Goal: Information Seeking & Learning: Compare options

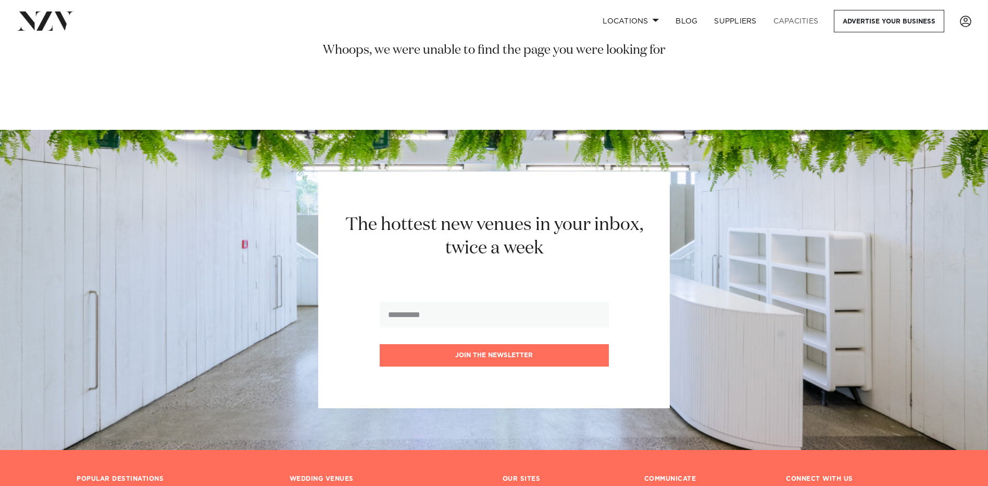
click at [788, 22] on link "Capacities" at bounding box center [796, 21] width 62 height 22
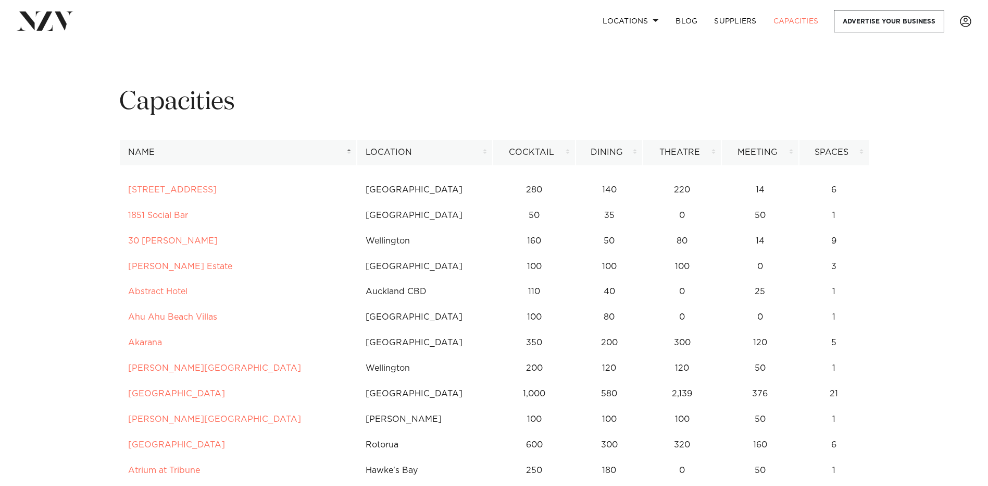
drag, startPoint x: 160, startPoint y: 185, endPoint x: 381, endPoint y: 150, distance: 224.3
click at [381, 150] on th "Location" at bounding box center [425, 153] width 136 height 26
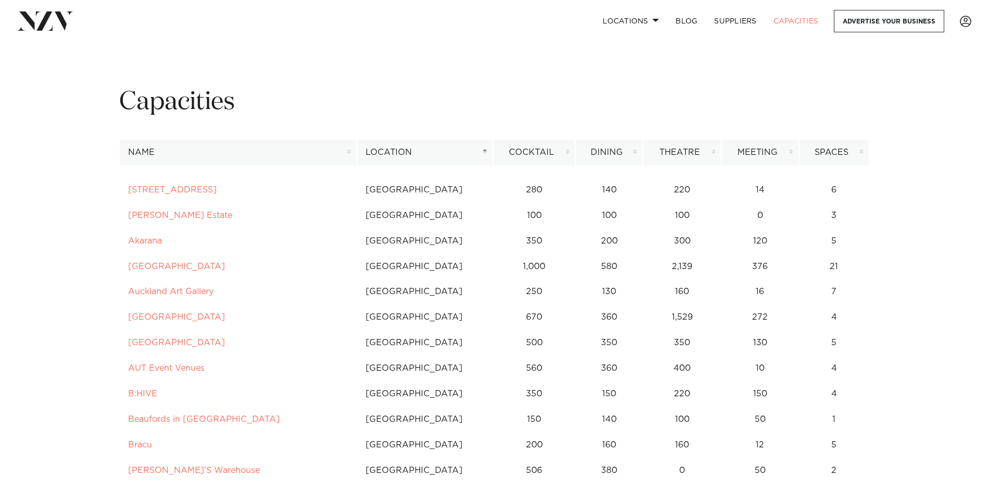
click at [488, 149] on th "Location" at bounding box center [425, 153] width 136 height 26
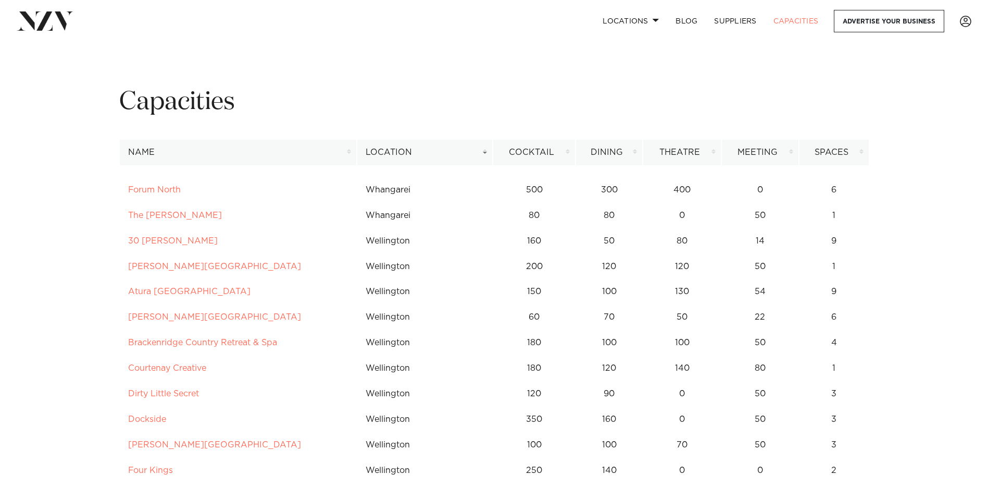
click at [488, 149] on th "Location" at bounding box center [425, 153] width 136 height 26
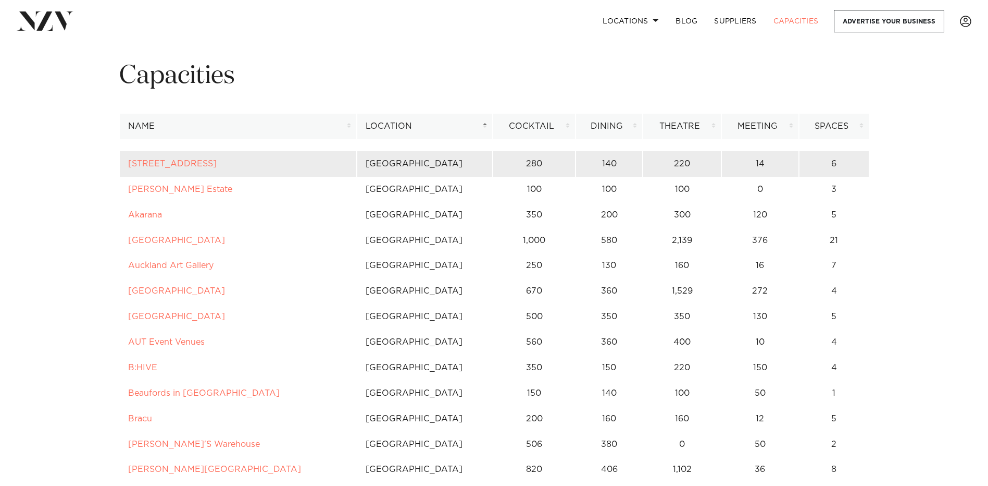
scroll to position [52, 0]
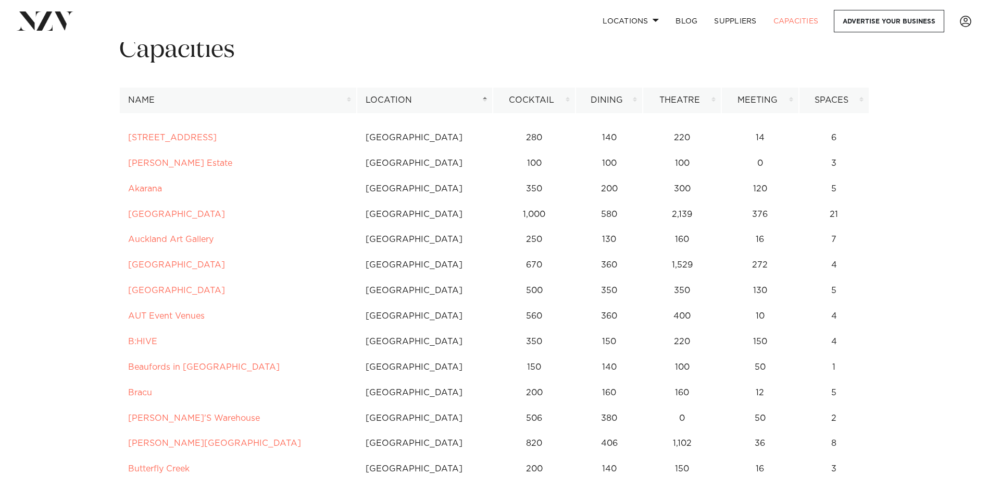
click at [633, 98] on th "Dining" at bounding box center [609, 101] width 67 height 26
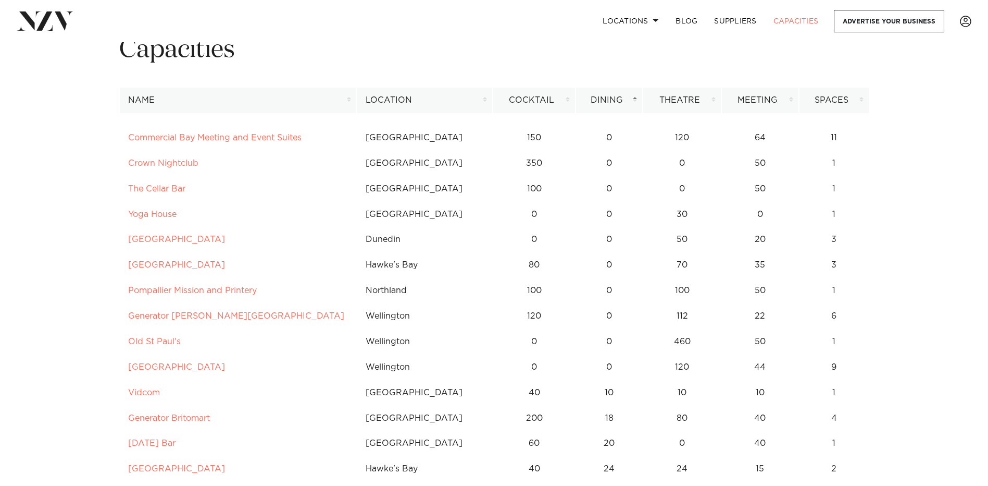
click at [633, 98] on th "Dining" at bounding box center [609, 101] width 67 height 26
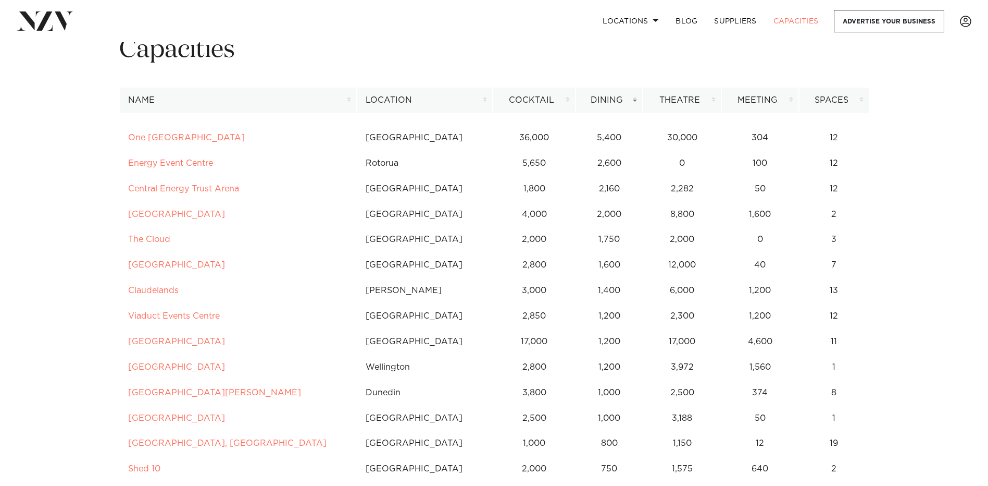
click at [633, 98] on th "Dining" at bounding box center [609, 101] width 67 height 26
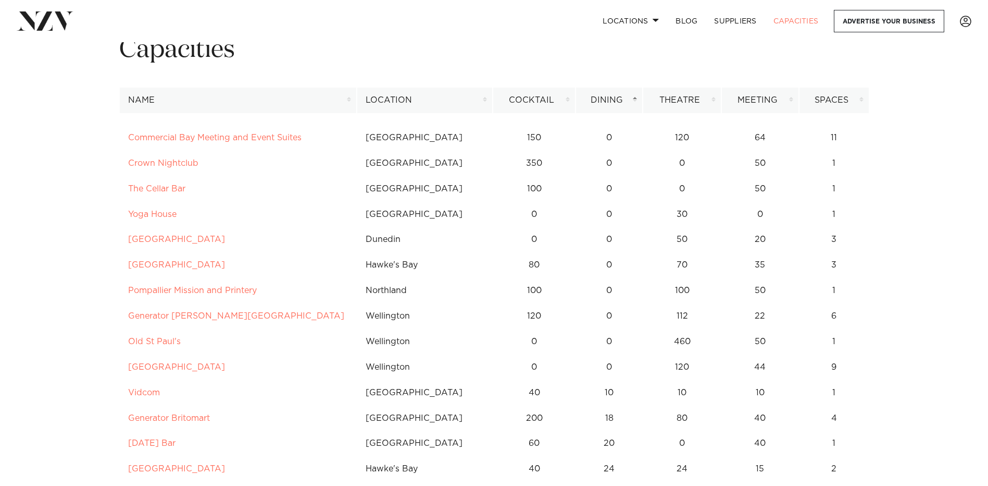
click at [426, 103] on th "Location" at bounding box center [425, 101] width 136 height 26
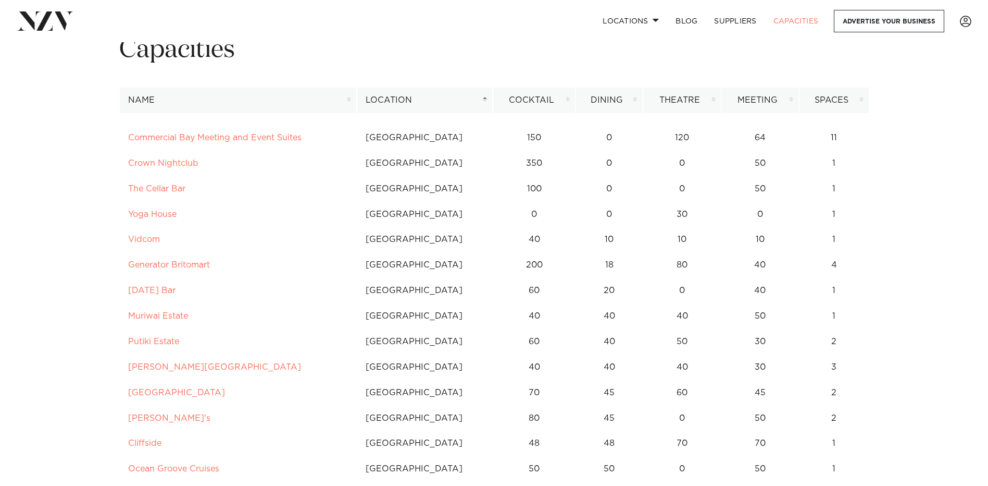
click at [488, 100] on th "Location" at bounding box center [425, 101] width 136 height 26
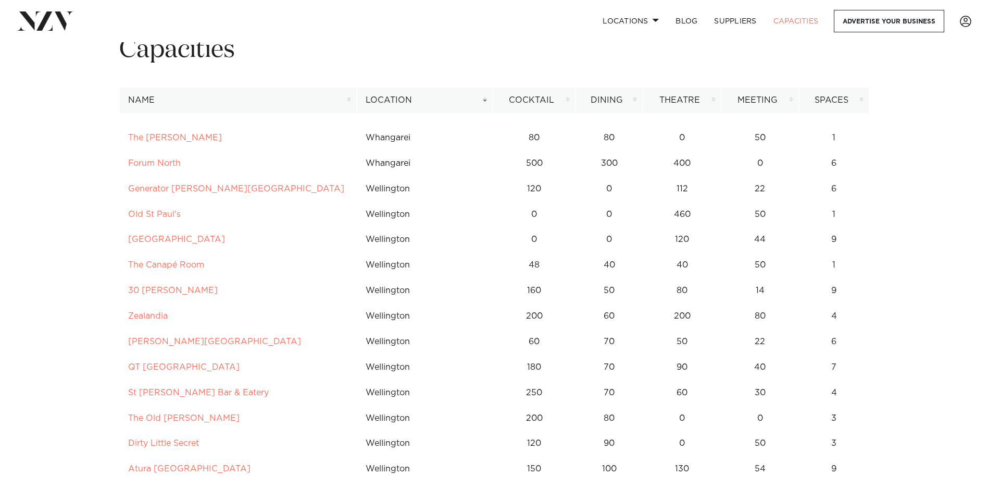
click at [487, 99] on th "Location" at bounding box center [425, 101] width 136 height 26
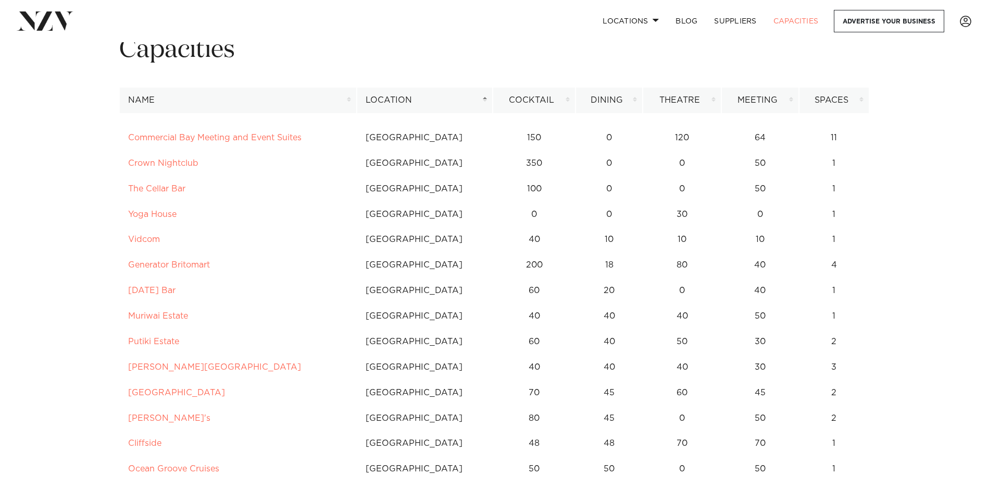
click at [830, 103] on th "Spaces" at bounding box center [834, 101] width 70 height 26
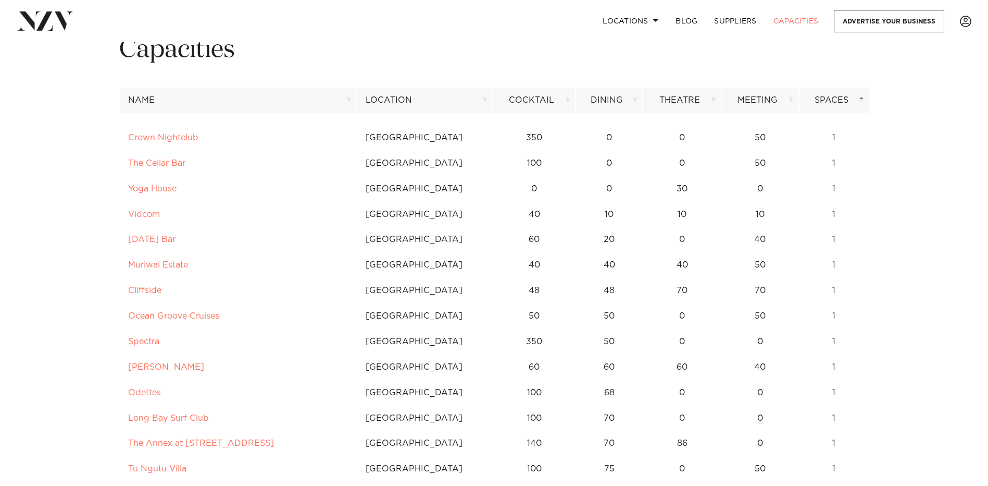
click at [830, 103] on th "Spaces" at bounding box center [834, 101] width 70 height 26
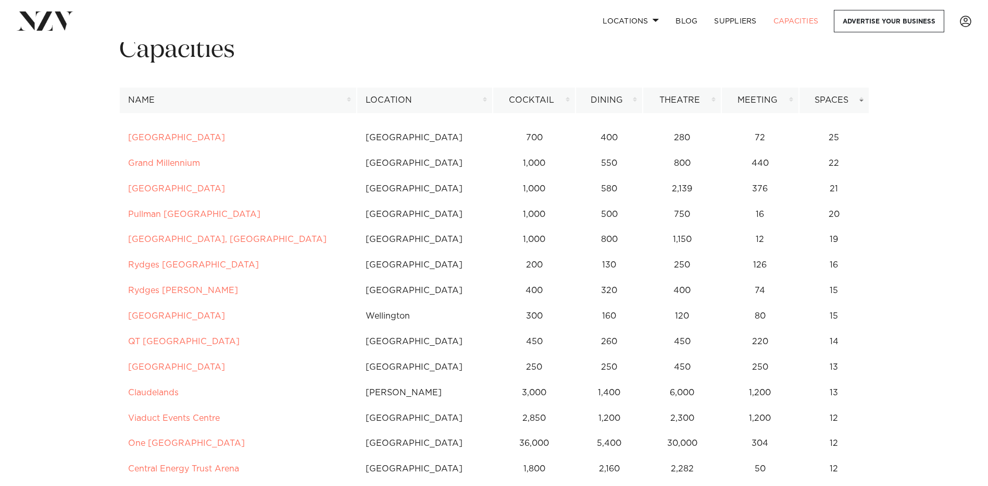
click at [437, 96] on th "Location" at bounding box center [425, 101] width 136 height 26
click at [265, 91] on th "Name" at bounding box center [238, 101] width 238 height 26
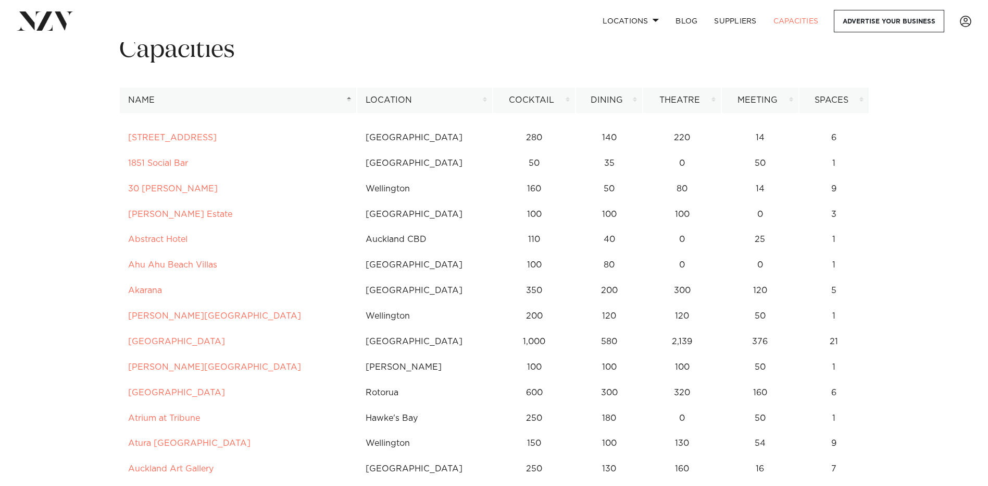
click at [457, 101] on th "Location" at bounding box center [425, 101] width 136 height 26
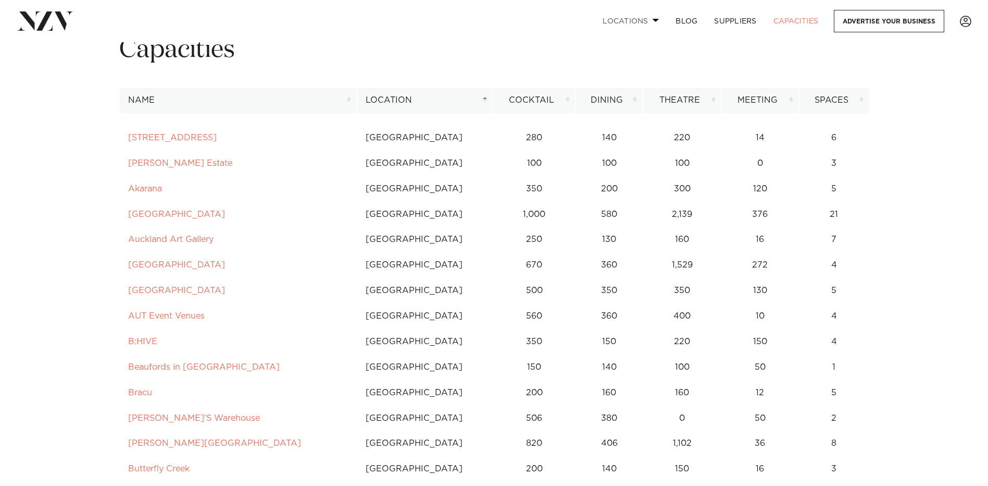
click at [655, 19] on span at bounding box center [656, 20] width 7 height 4
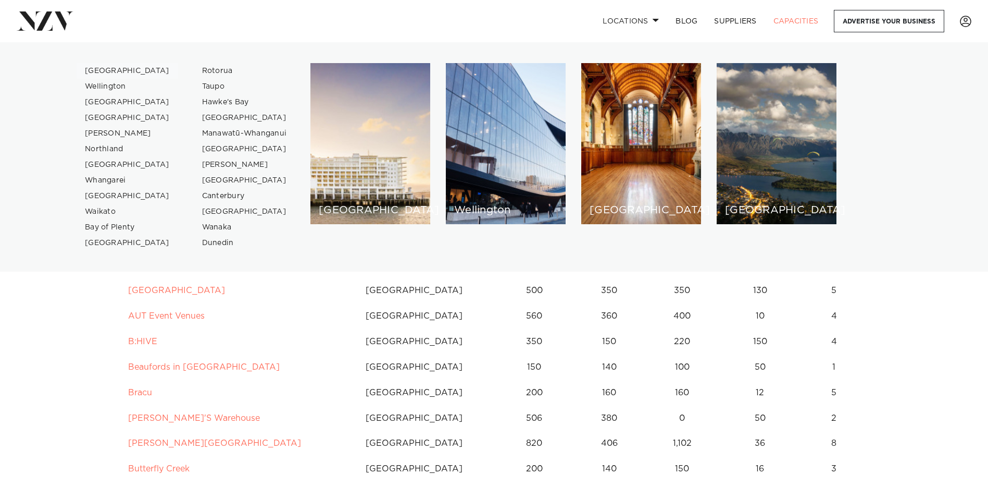
click at [106, 72] on link "[GEOGRAPHIC_DATA]" at bounding box center [128, 71] width 102 height 16
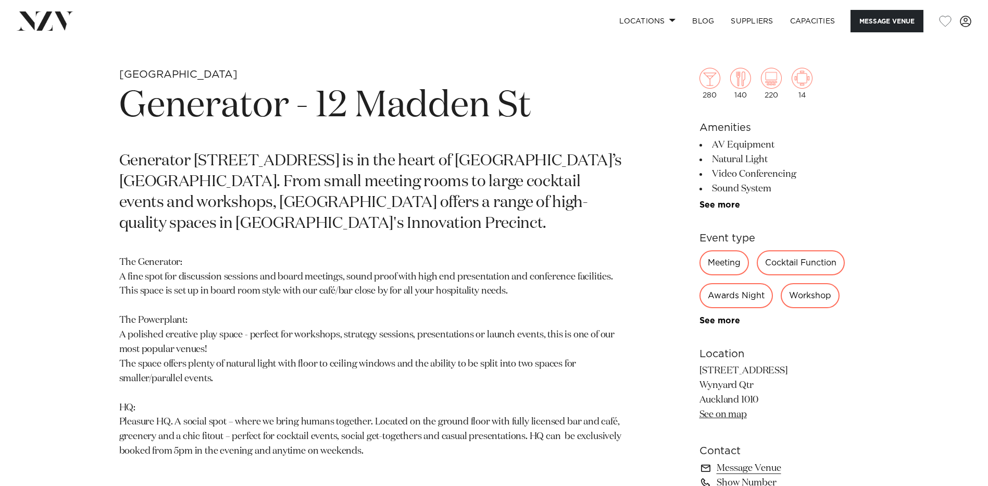
scroll to position [573, 0]
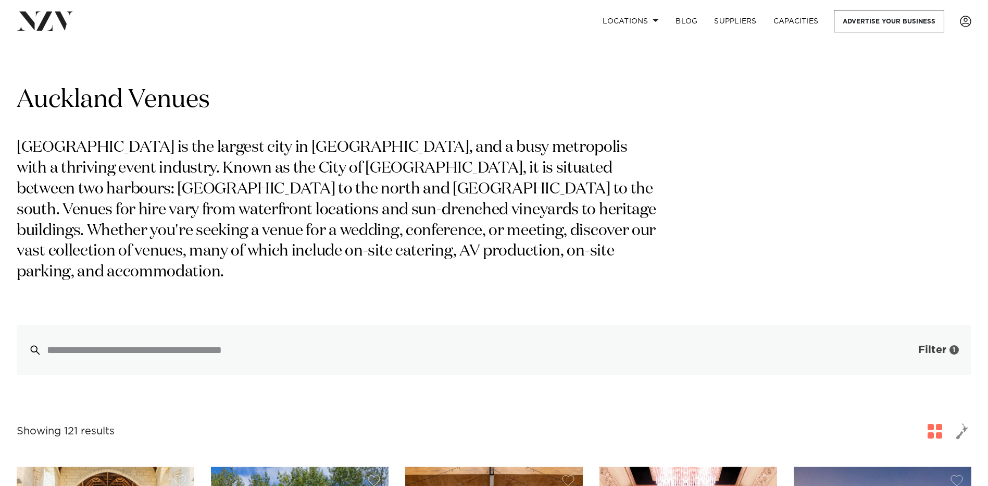
click at [920, 344] on span "Filter" at bounding box center [933, 349] width 28 height 10
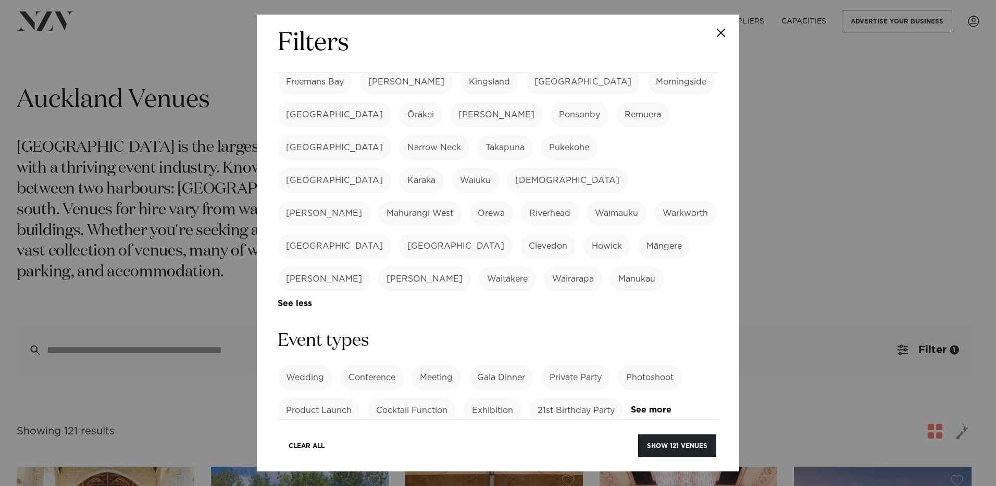
scroll to position [261, 0]
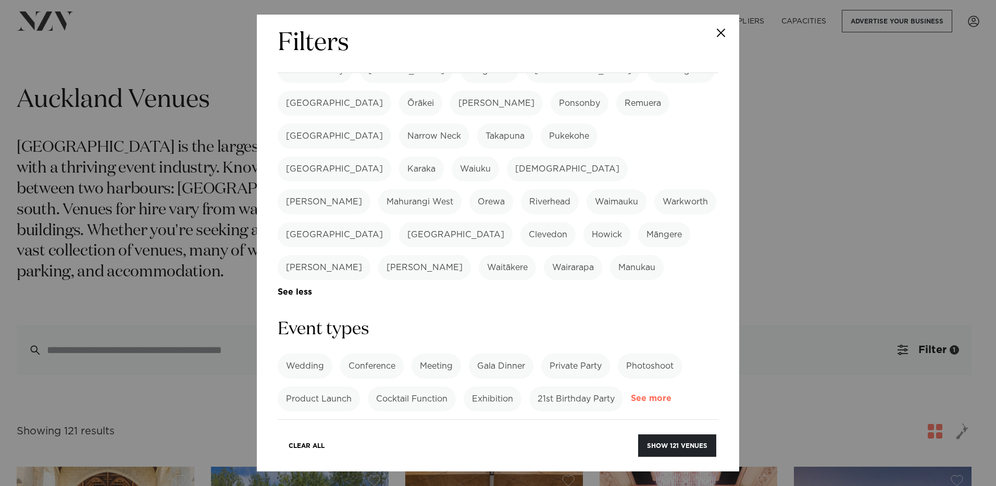
click at [631, 394] on link "See more" at bounding box center [671, 398] width 81 height 9
click at [572, 386] on label "21st Birthday Party" at bounding box center [576, 398] width 94 height 25
click at [573, 353] on label "Private Party" at bounding box center [575, 365] width 69 height 25
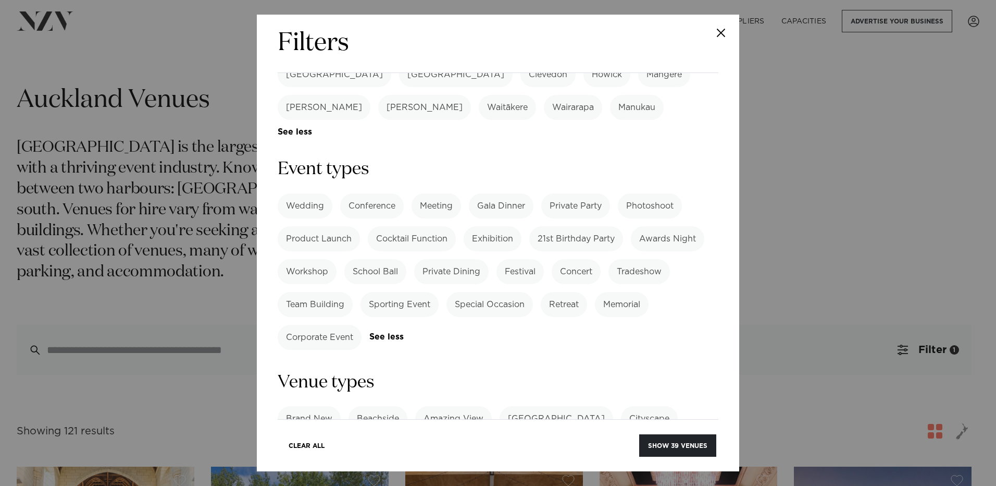
scroll to position [469, 0]
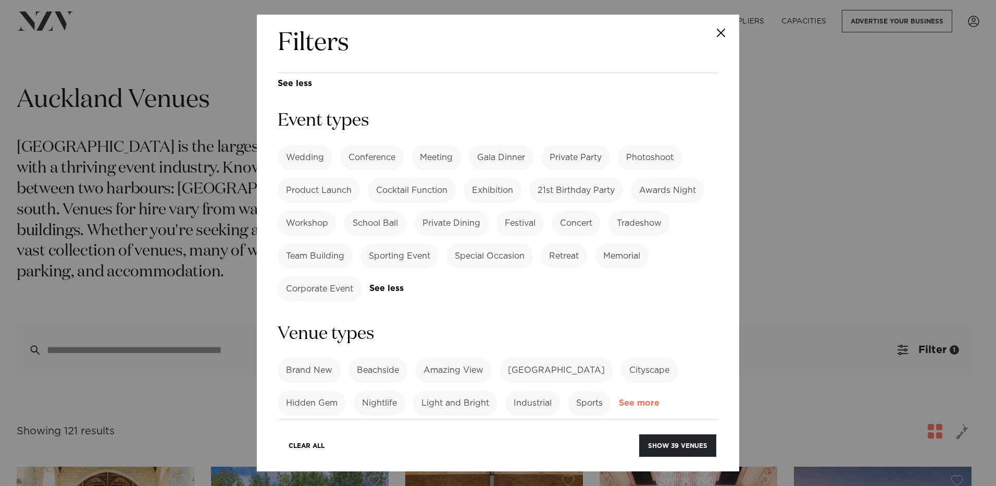
click at [642, 399] on link "See more" at bounding box center [659, 403] width 81 height 9
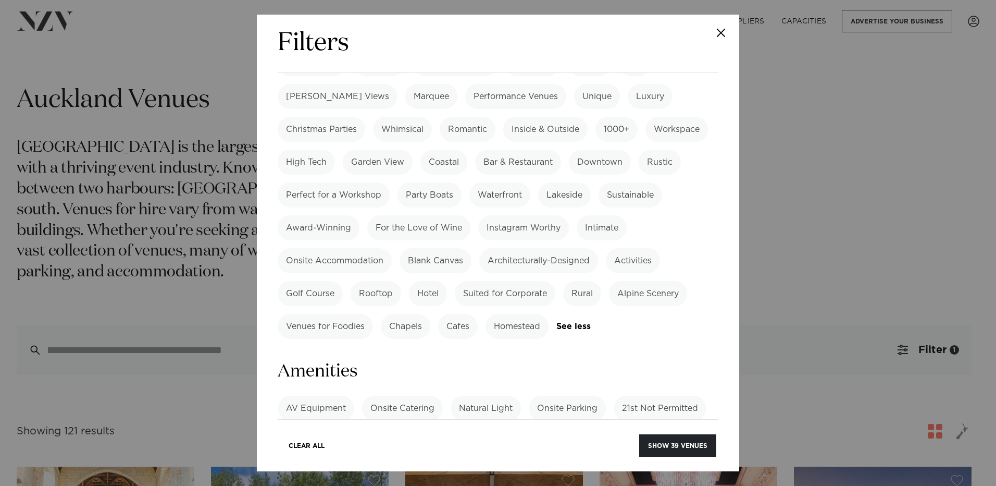
scroll to position [886, 0]
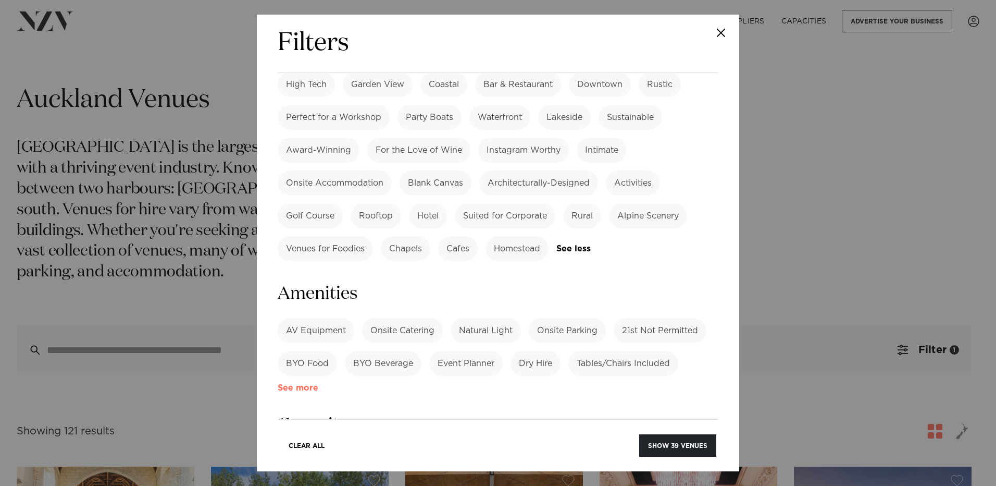
click at [304, 383] on link "See more" at bounding box center [318, 387] width 81 height 9
click at [551, 416] on label "Bar" at bounding box center [551, 428] width 31 height 25
click at [410, 482] on label "DJ Friendly" at bounding box center [401, 494] width 63 height 25
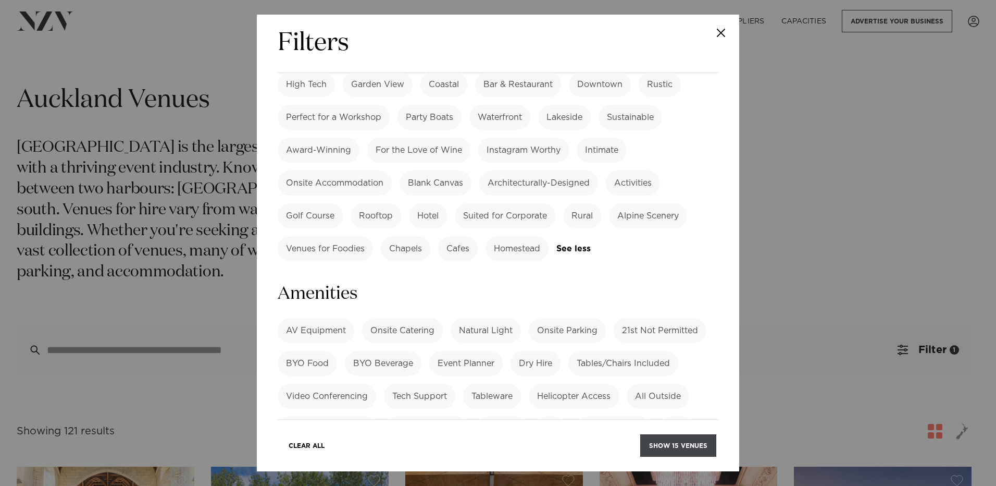
click at [679, 440] on button "Show 15 venues" at bounding box center [678, 445] width 76 height 22
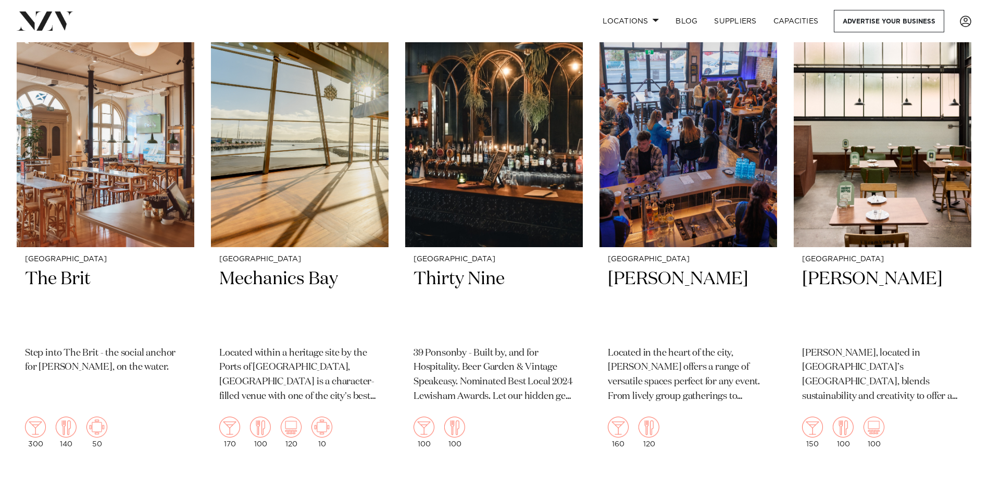
scroll to position [1198, 0]
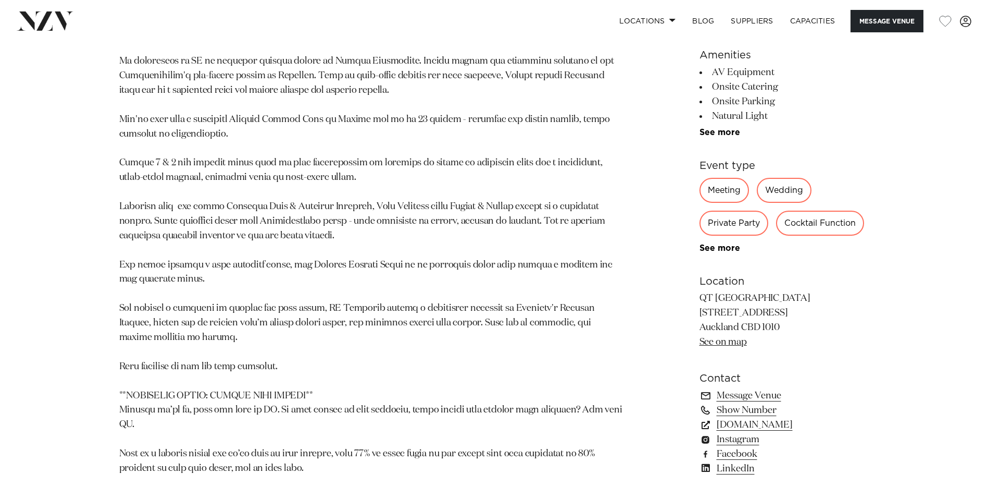
scroll to position [834, 0]
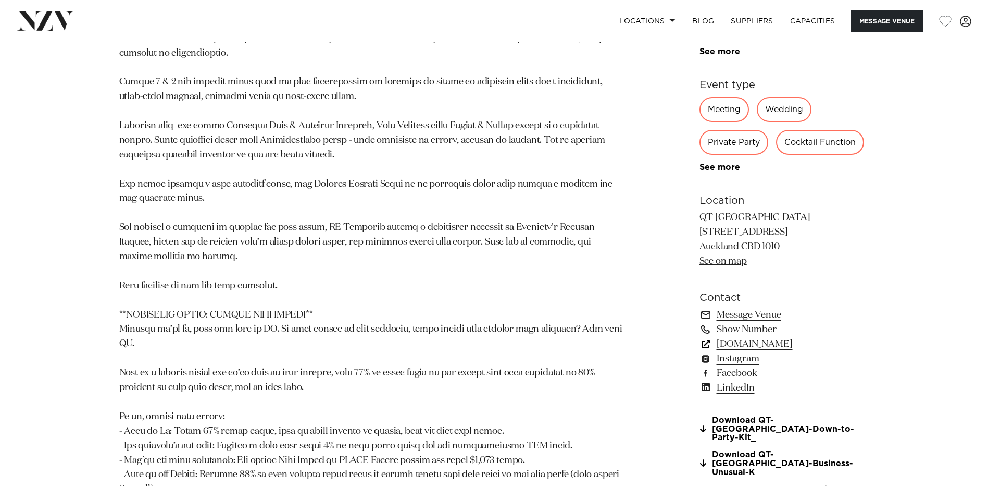
click at [752, 345] on link "[DOMAIN_NAME]" at bounding box center [785, 344] width 170 height 15
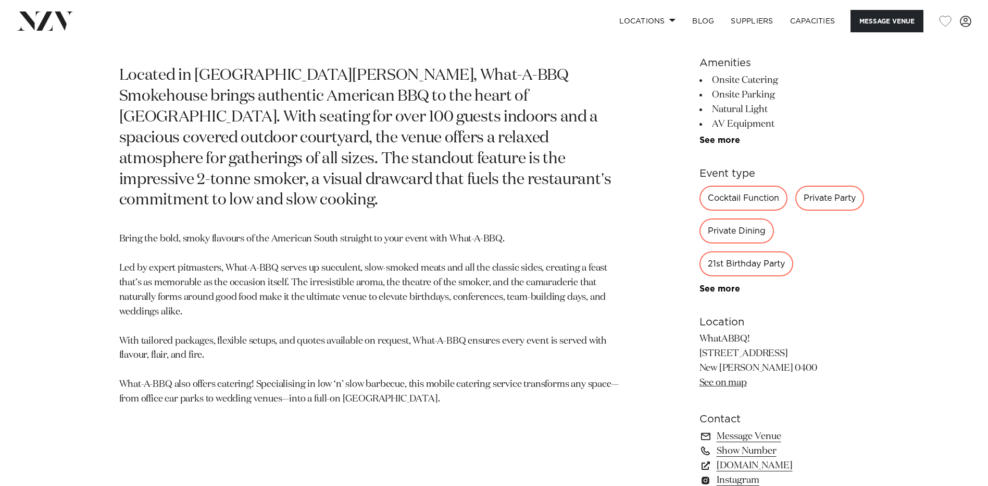
scroll to position [625, 0]
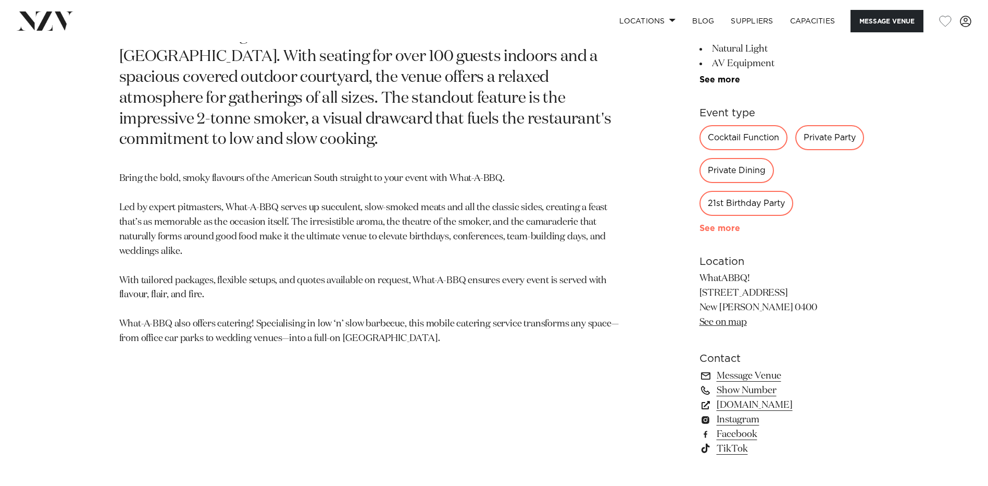
click at [736, 228] on link "See more" at bounding box center [740, 228] width 81 height 8
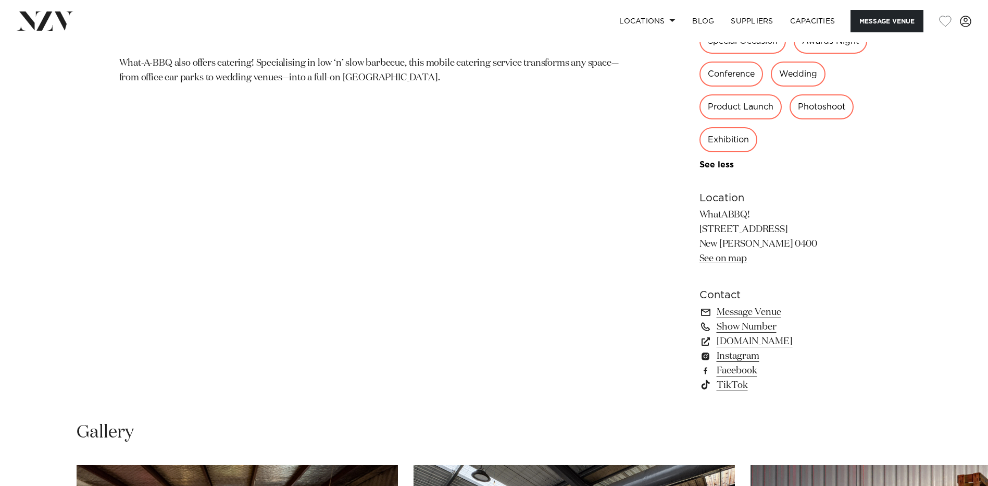
scroll to position [938, 0]
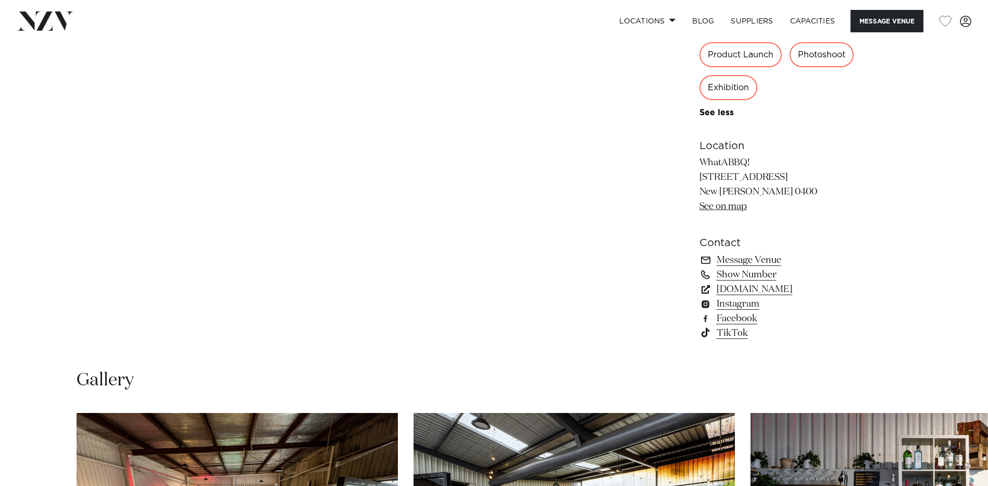
click at [757, 288] on link "[DOMAIN_NAME]" at bounding box center [785, 289] width 170 height 15
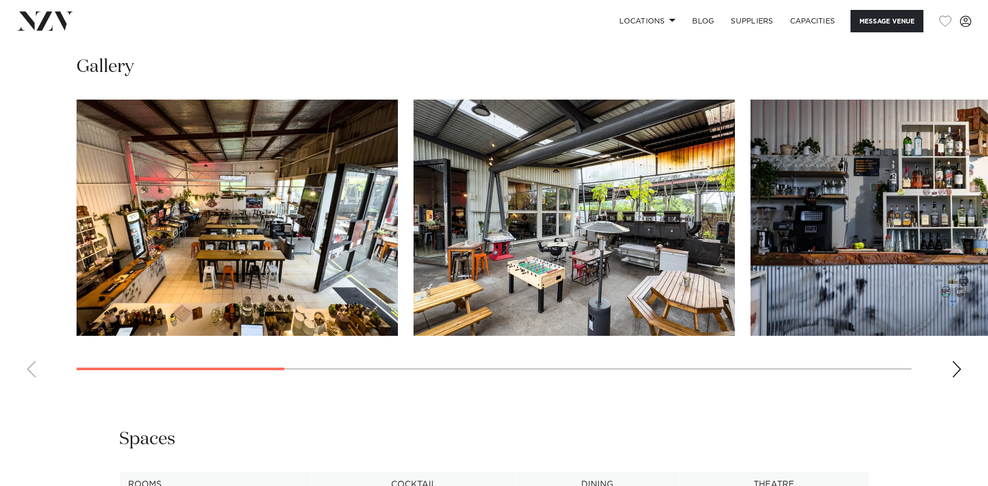
scroll to position [1251, 0]
click at [954, 370] on div "Next slide" at bounding box center [957, 369] width 10 height 17
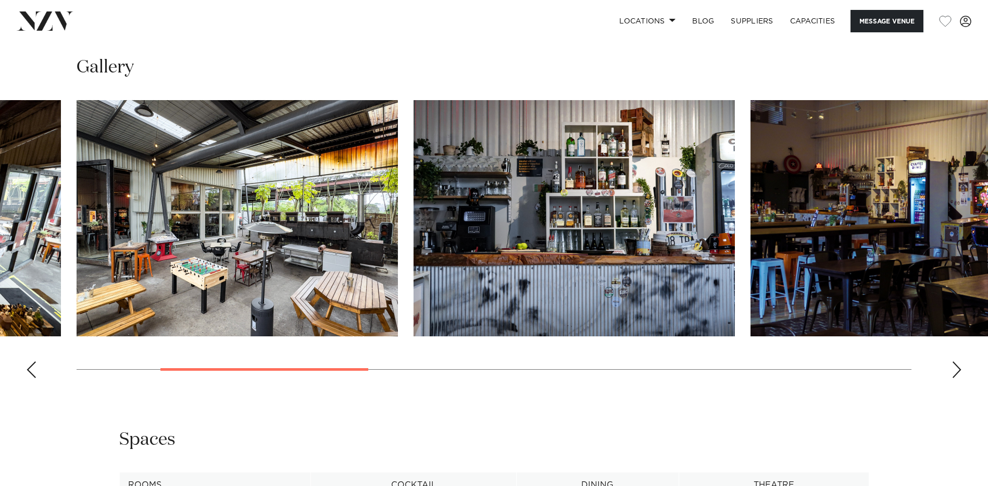
click at [954, 370] on div "Next slide" at bounding box center [957, 369] width 10 height 17
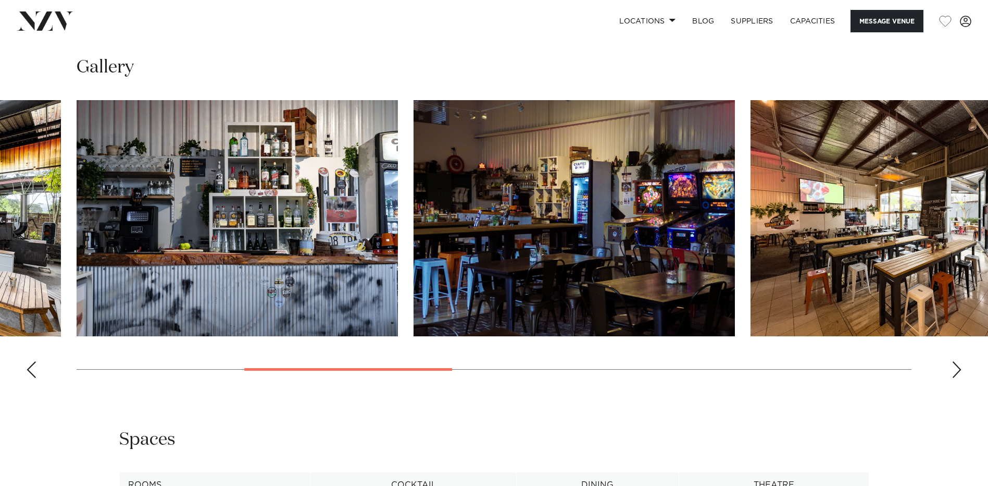
click at [955, 368] on div "Next slide" at bounding box center [957, 369] width 10 height 17
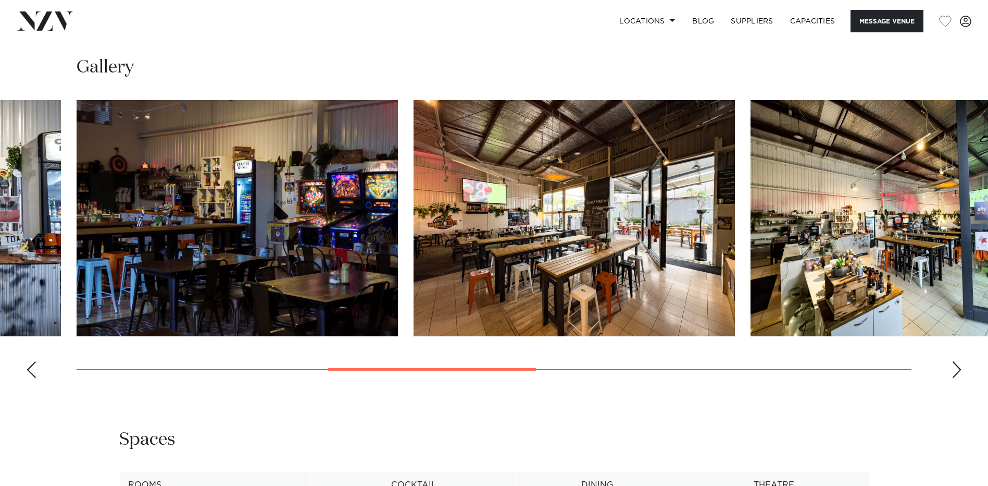
click at [955, 367] on div "Next slide" at bounding box center [957, 369] width 10 height 17
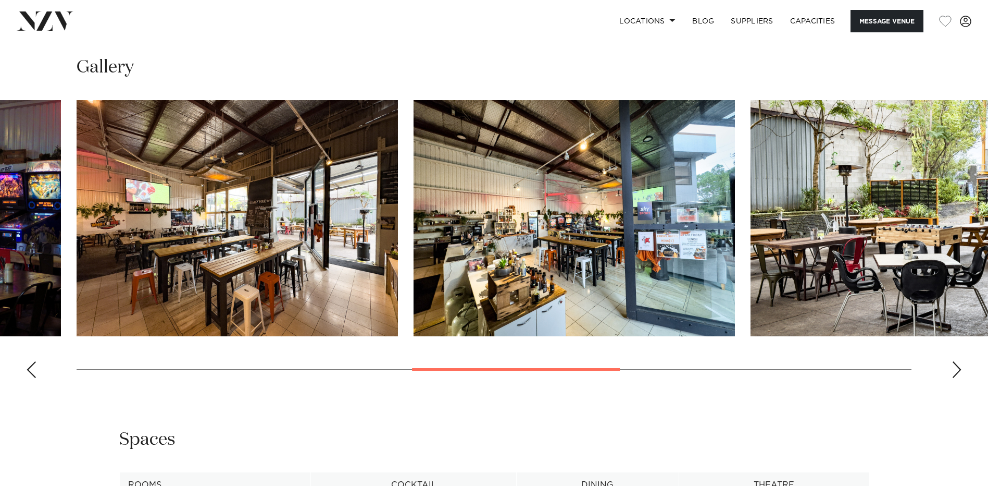
click at [955, 366] on div "Next slide" at bounding box center [957, 369] width 10 height 17
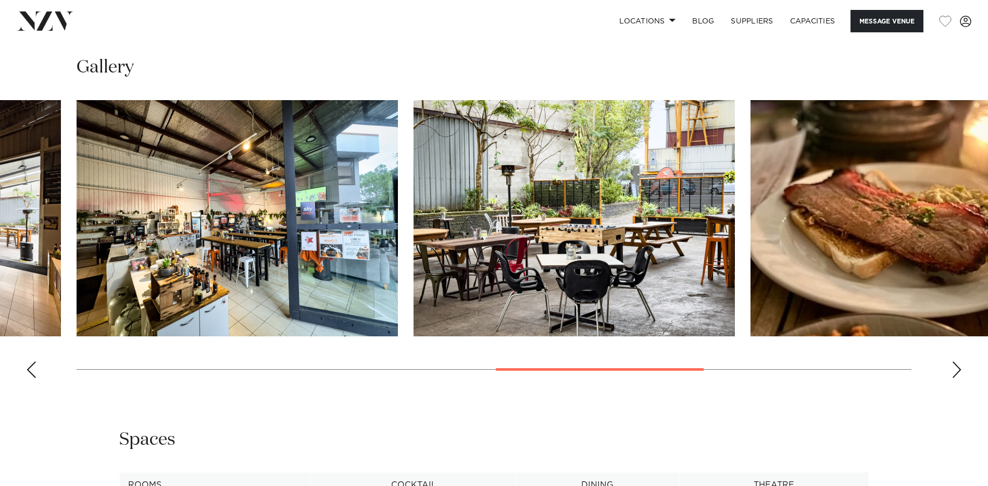
click at [955, 366] on div "Next slide" at bounding box center [957, 369] width 10 height 17
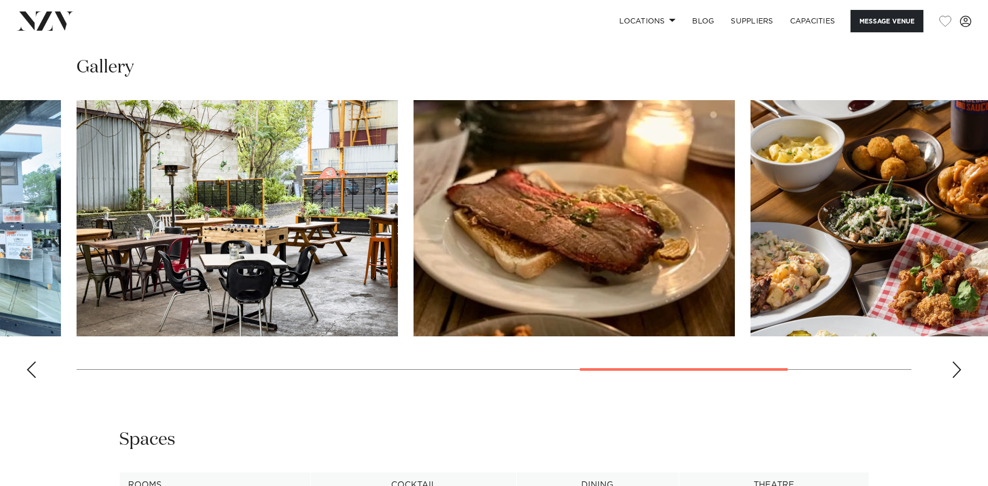
click at [957, 366] on div "Next slide" at bounding box center [957, 369] width 10 height 17
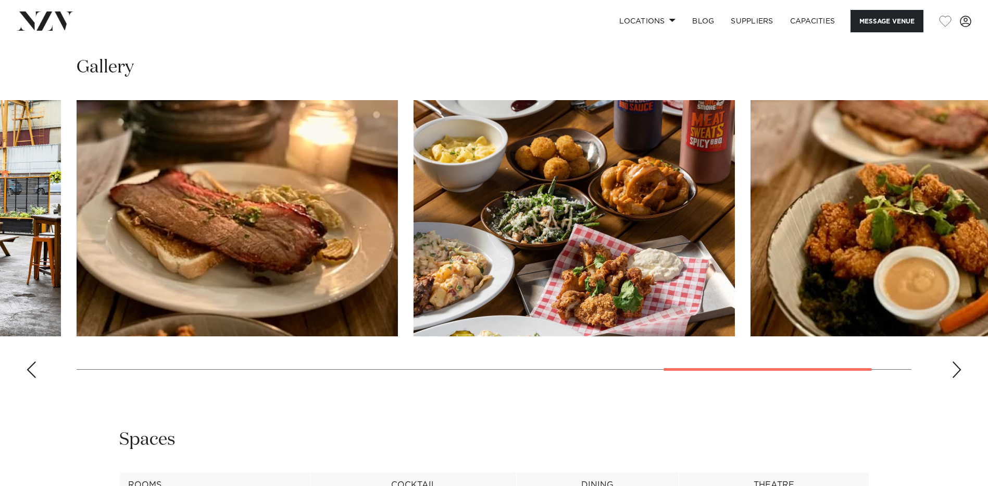
click at [957, 366] on div "Next slide" at bounding box center [957, 369] width 10 height 17
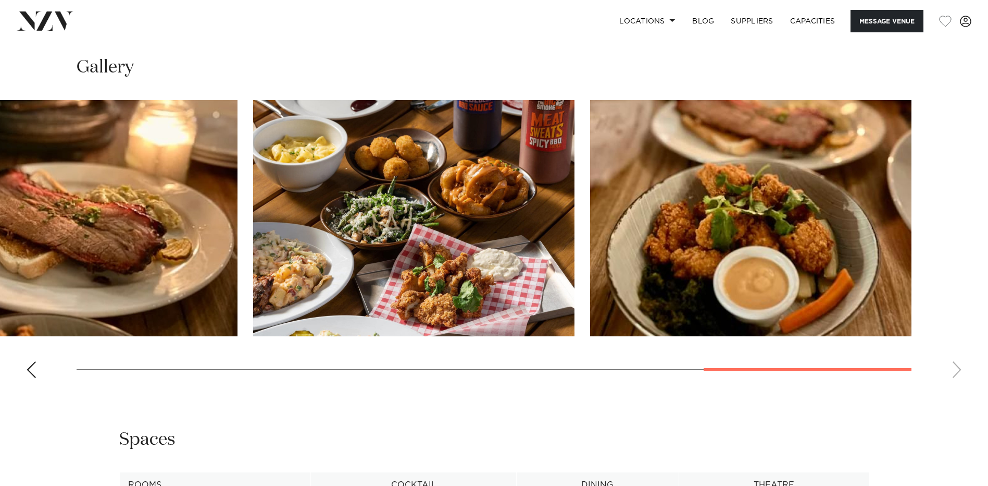
click at [957, 366] on swiper-container at bounding box center [494, 243] width 988 height 286
